Goal: Navigation & Orientation: Find specific page/section

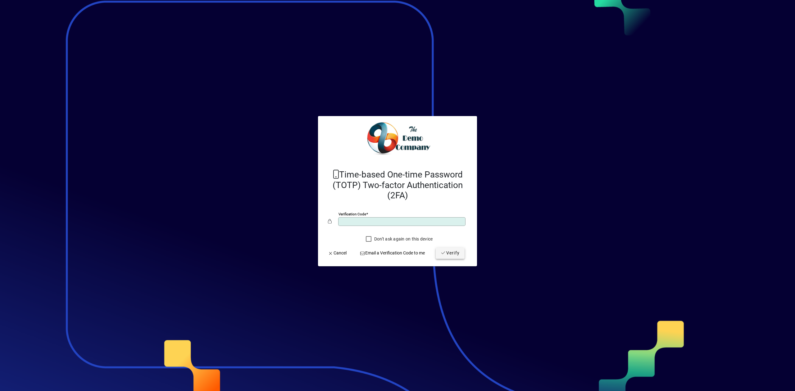
type input "******"
click at [460, 255] on span "submit" at bounding box center [450, 253] width 29 height 15
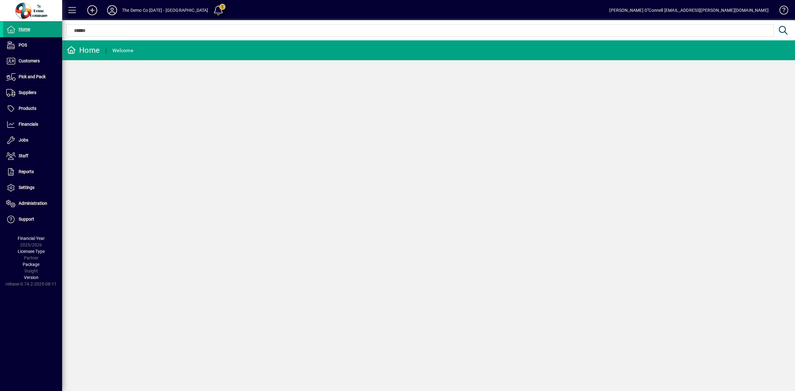
click at [211, 8] on span at bounding box center [218, 10] width 15 height 15
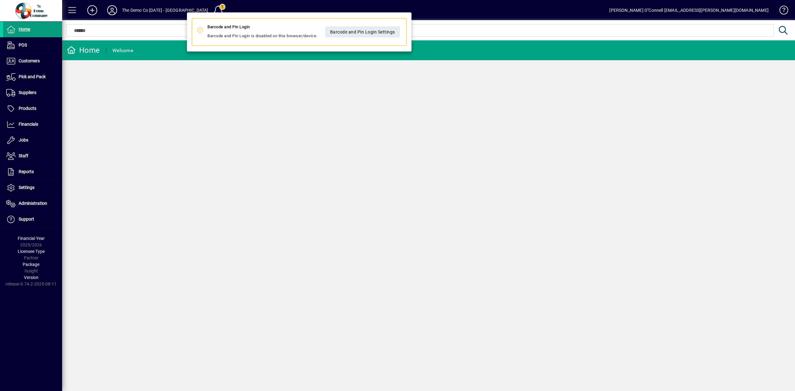
click at [138, 84] on div at bounding box center [397, 195] width 795 height 391
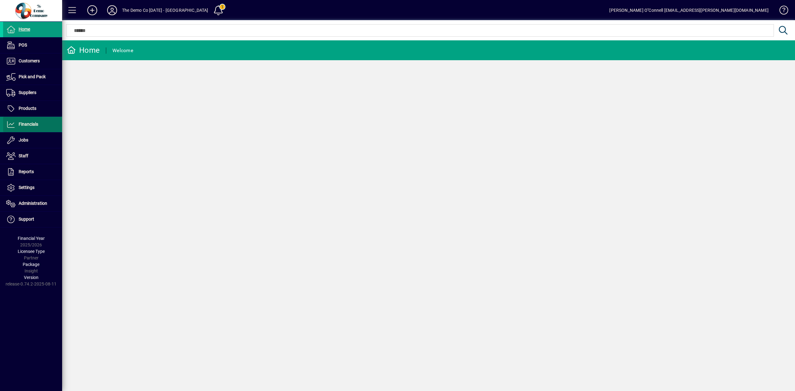
click at [34, 122] on span "Financials" at bounding box center [20, 124] width 35 height 7
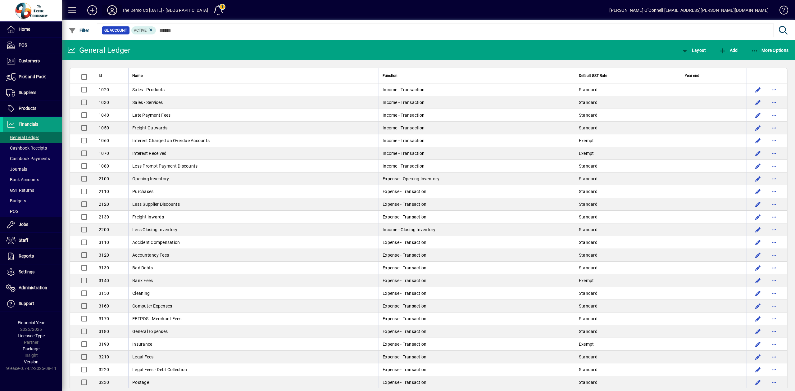
click at [119, 10] on span at bounding box center [112, 10] width 20 height 15
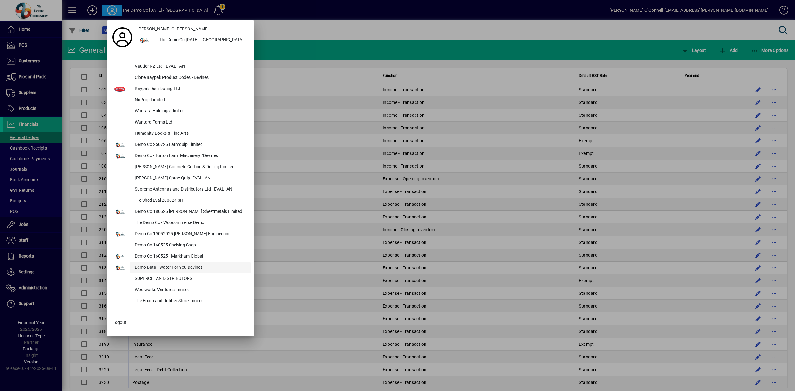
click at [155, 268] on div "Demo Data - Water For You Devines" at bounding box center [190, 267] width 121 height 11
